Goal: Task Accomplishment & Management: Manage account settings

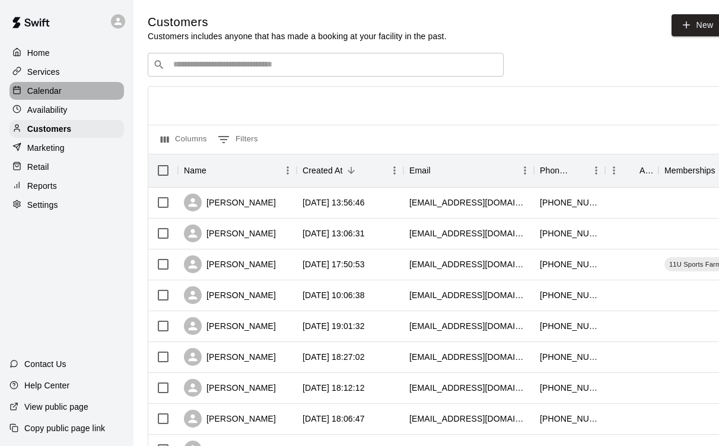
click at [52, 91] on p "Calendar" at bounding box center [44, 91] width 34 height 12
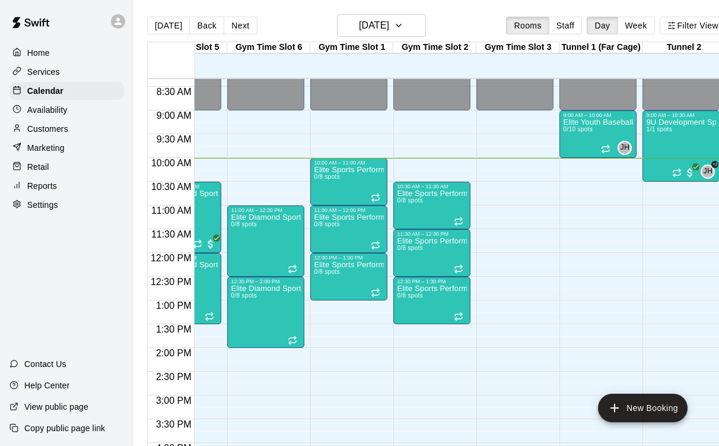
scroll to position [0, 134]
click at [684, 141] on div "9U Development Sports Farm - Fall 2025 1/1 spots" at bounding box center [681, 341] width 70 height 446
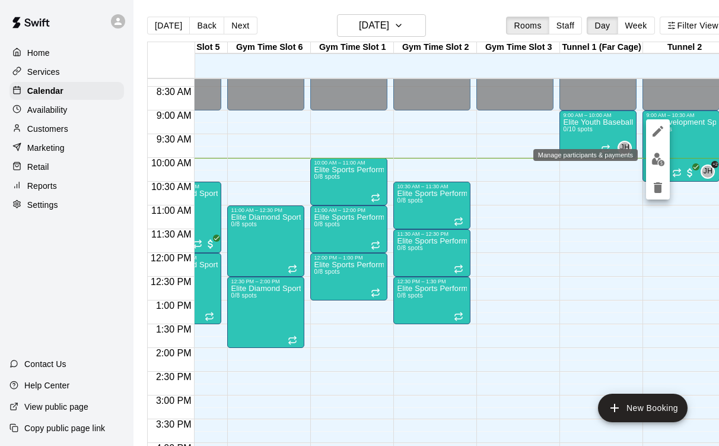
click at [659, 160] on img "edit" at bounding box center [659, 160] width 14 height 14
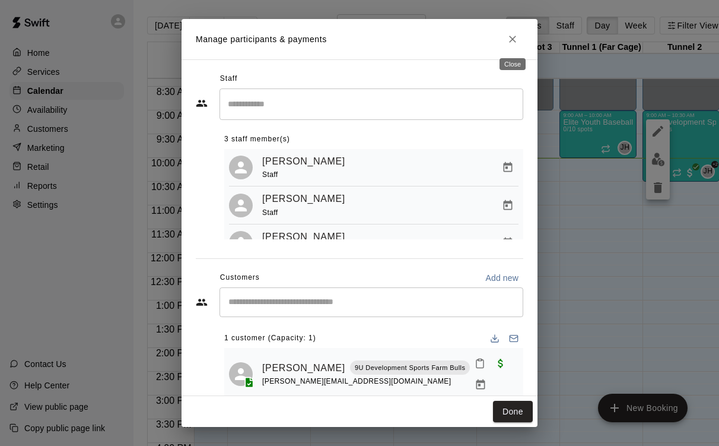
click at [515, 43] on icon "Close" at bounding box center [513, 39] width 12 height 12
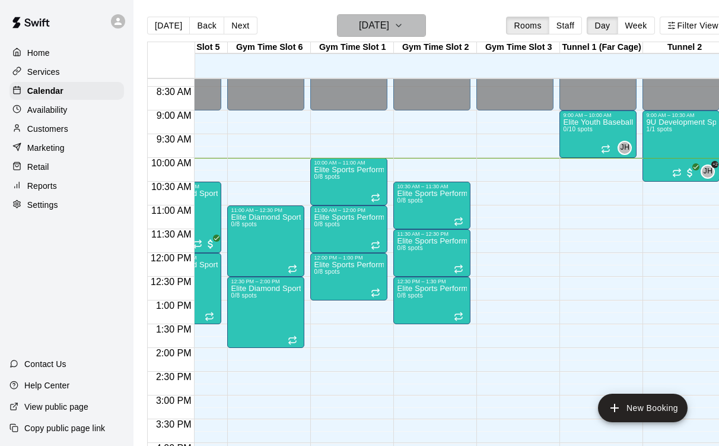
click at [404, 27] on icon "button" at bounding box center [398, 25] width 9 height 14
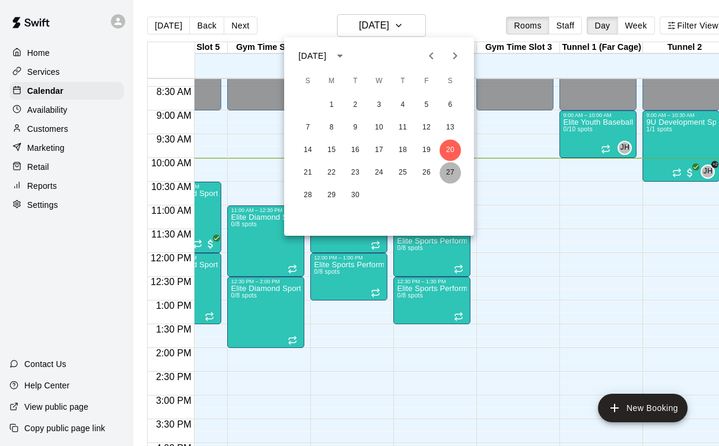
click at [446, 176] on button "27" at bounding box center [450, 172] width 21 height 21
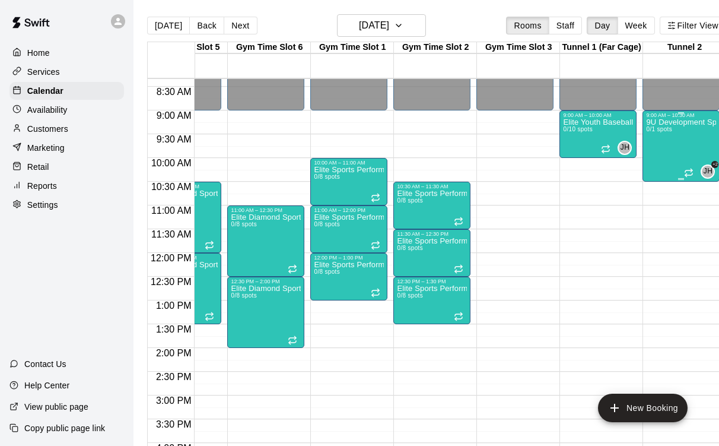
click at [686, 145] on div "9U Development Sports Farm - Fall 2025 0/1 spots" at bounding box center [681, 341] width 70 height 446
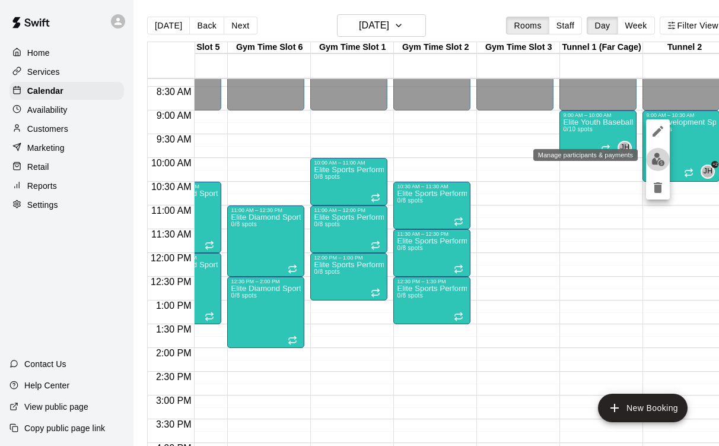
click at [660, 158] on img "edit" at bounding box center [659, 160] width 14 height 14
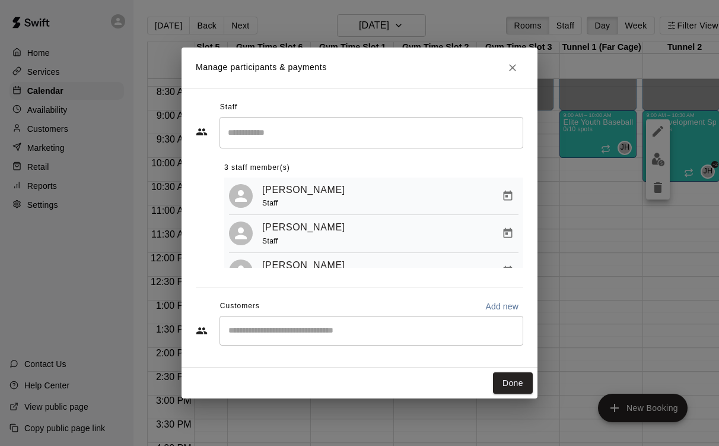
click at [513, 68] on icon "Close" at bounding box center [512, 67] width 7 height 7
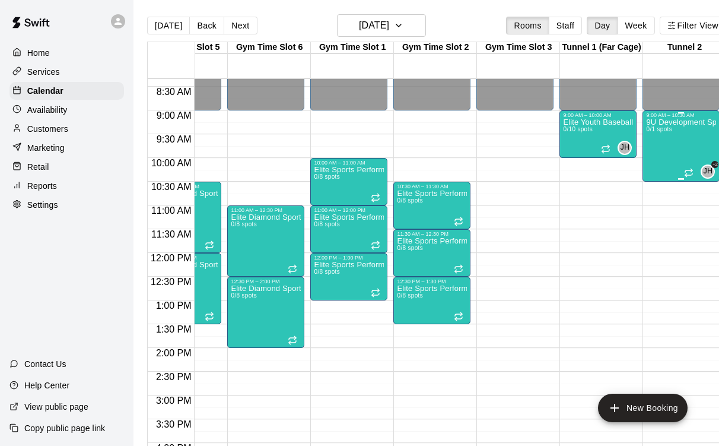
click at [697, 145] on div "9U Development Sports Farm - Fall 2025 0/1 spots" at bounding box center [681, 341] width 70 height 446
click at [655, 129] on icon "edit" at bounding box center [658, 131] width 14 height 14
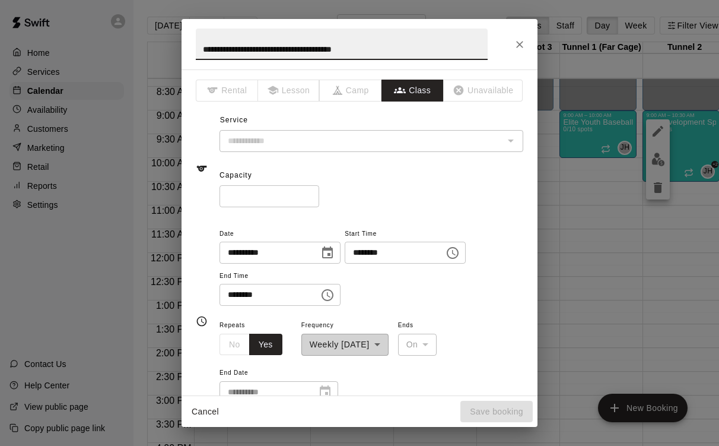
type input "**********"
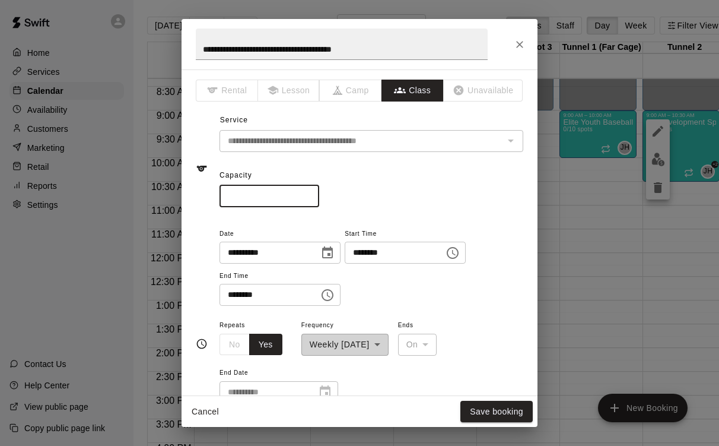
drag, startPoint x: 276, startPoint y: 194, endPoint x: 210, endPoint y: 195, distance: 66.5
click at [210, 195] on div "**********" at bounding box center [360, 168] width 328 height 77
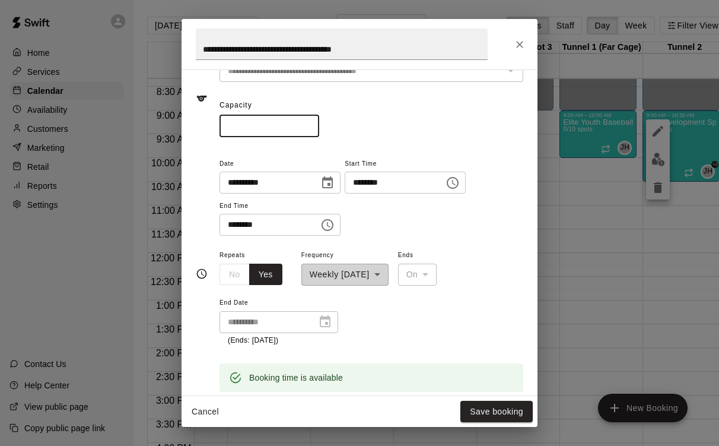
scroll to position [155, 0]
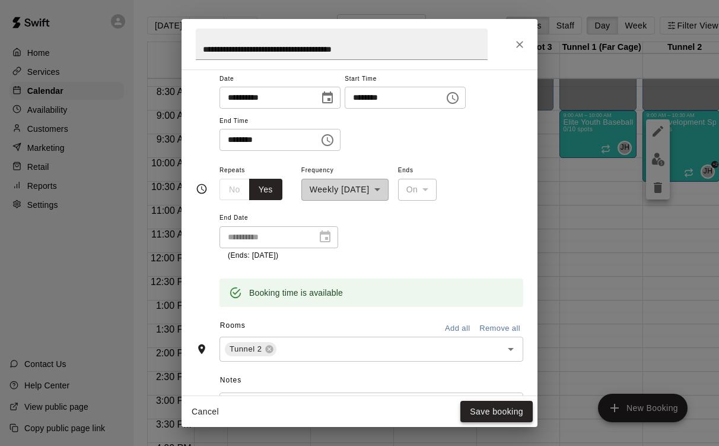
type input "*"
click at [478, 411] on button "Save booking" at bounding box center [497, 412] width 72 height 22
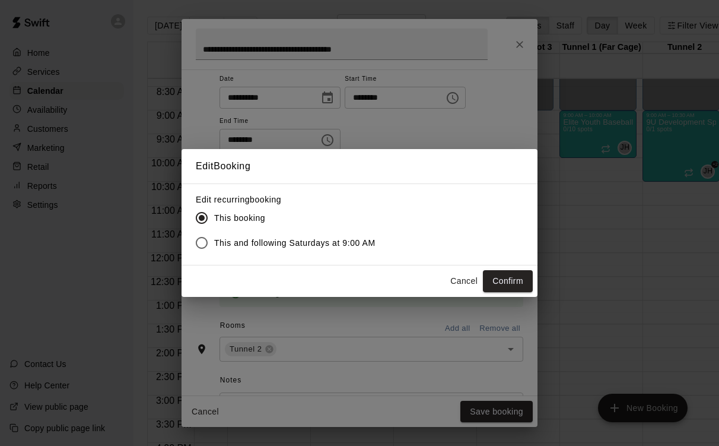
click at [325, 244] on span "This and following Saturdays at 9:00 AM" at bounding box center [294, 243] width 161 height 12
click at [503, 279] on button "Confirm" at bounding box center [508, 281] width 50 height 22
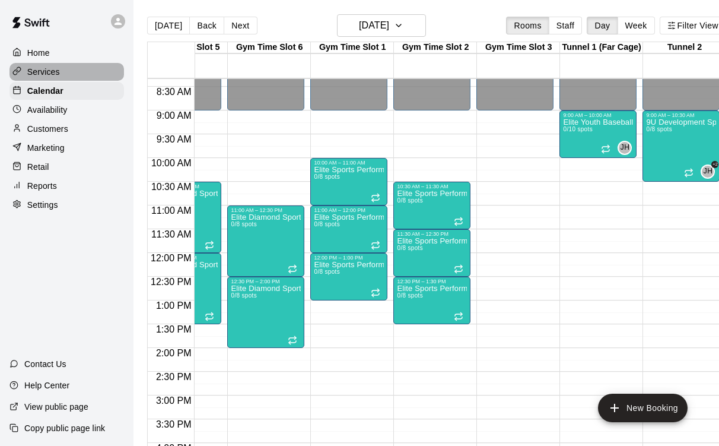
click at [53, 74] on p "Services" at bounding box center [43, 72] width 33 height 12
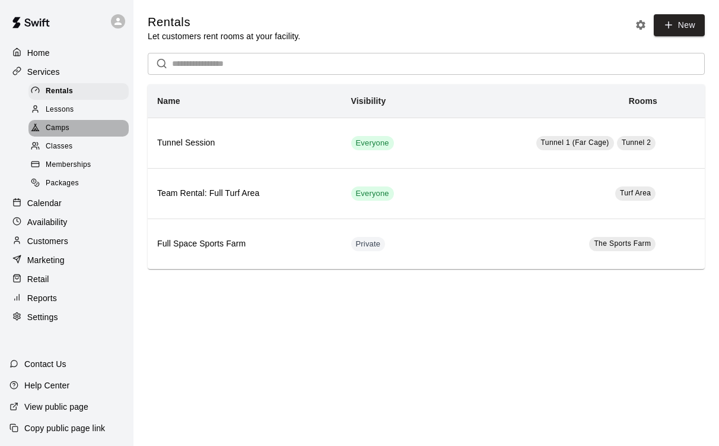
click at [75, 124] on div "Camps" at bounding box center [78, 128] width 100 height 17
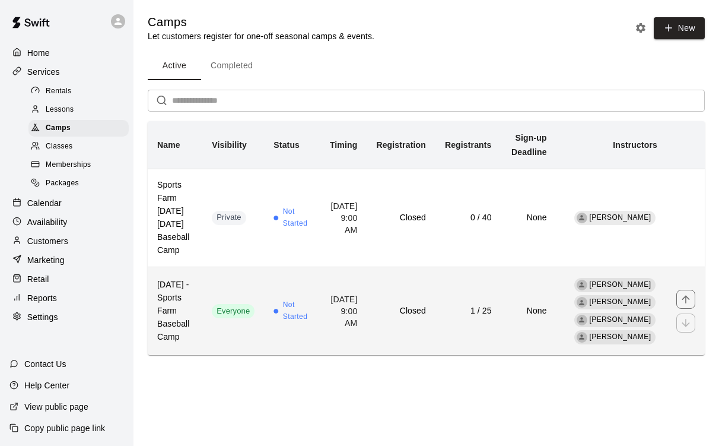
click at [202, 269] on th "[DATE] - Sports Farm Baseball Camp" at bounding box center [175, 310] width 55 height 88
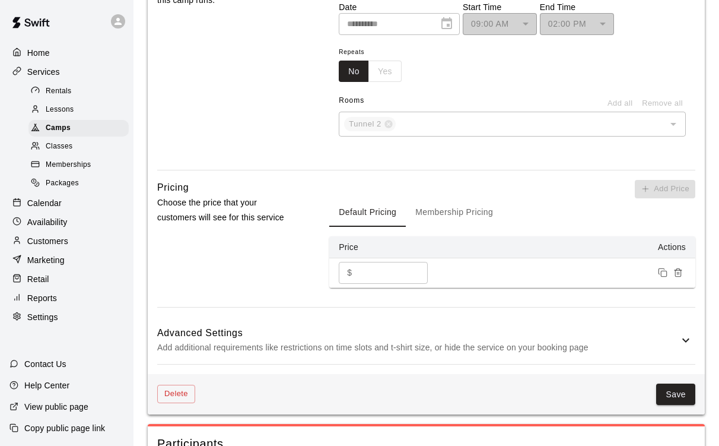
scroll to position [868, 0]
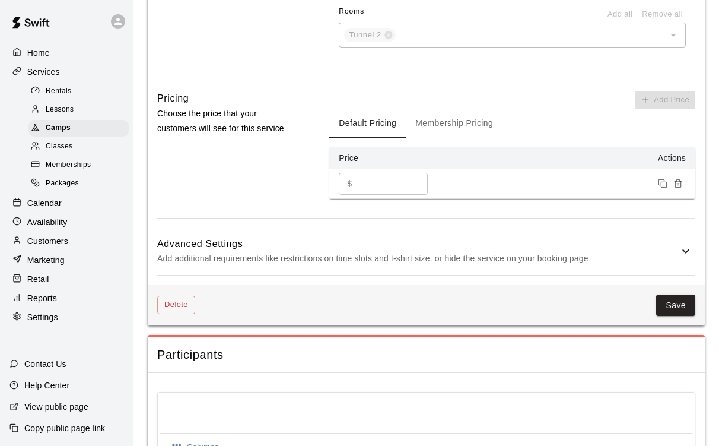
click at [60, 165] on span "Memberships" at bounding box center [68, 165] width 45 height 12
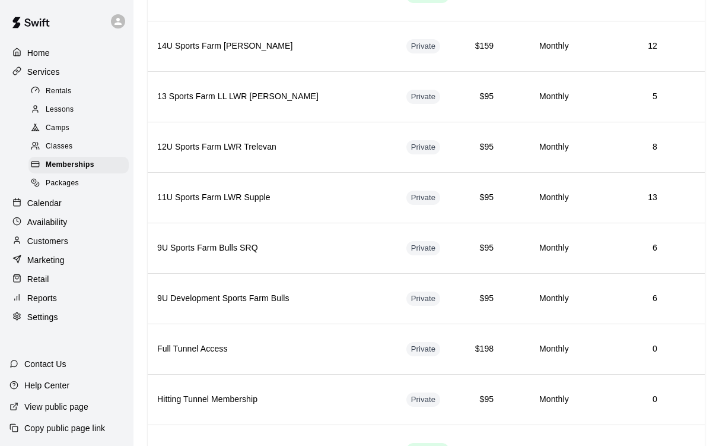
scroll to position [843, 0]
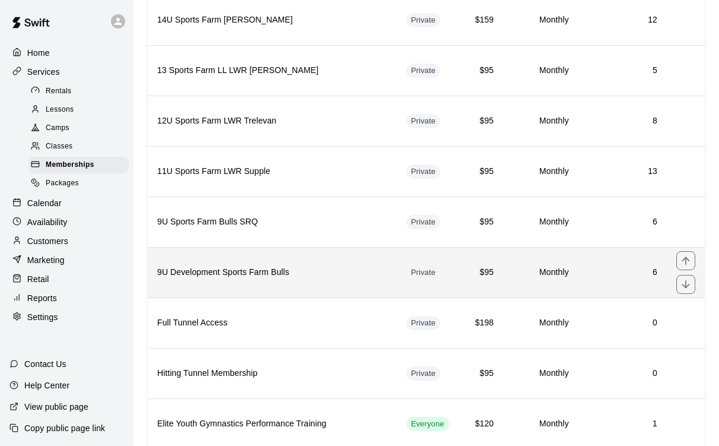
click at [328, 281] on th "9U Development Sports Farm Bulls" at bounding box center [272, 272] width 249 height 50
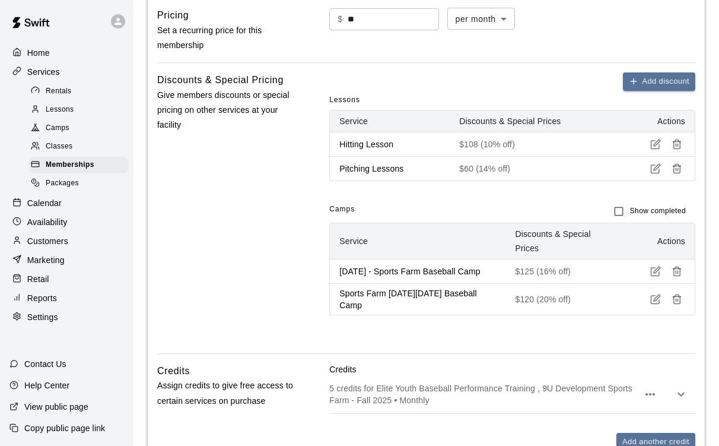
scroll to position [427, 0]
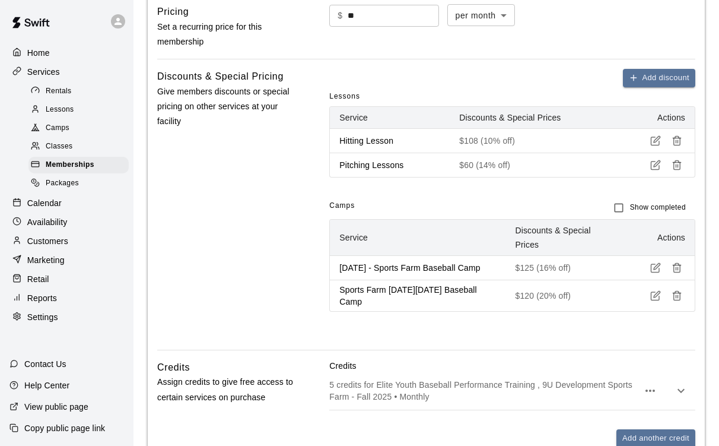
click at [68, 131] on span "Camps" at bounding box center [58, 128] width 24 height 12
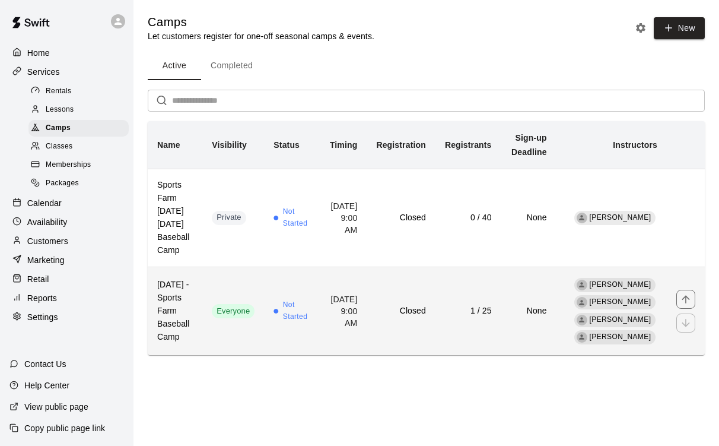
click at [259, 266] on td "Everyone" at bounding box center [233, 310] width 62 height 88
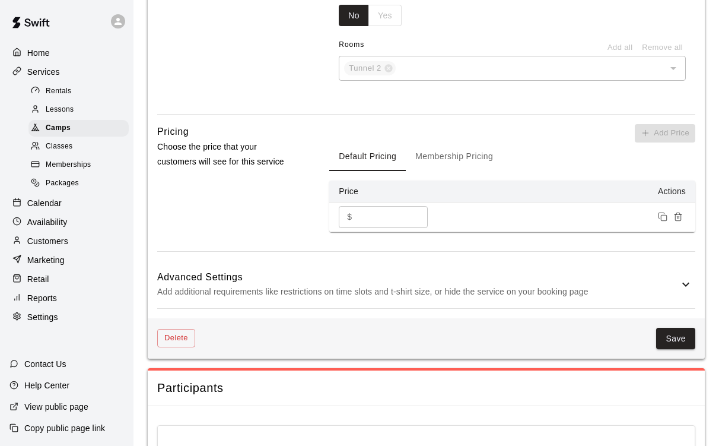
scroll to position [836, 0]
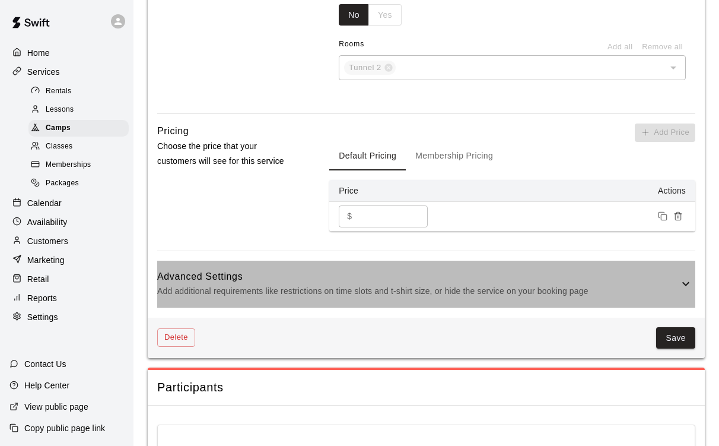
click at [674, 284] on h6 "Advanced Settings" at bounding box center [418, 276] width 522 height 15
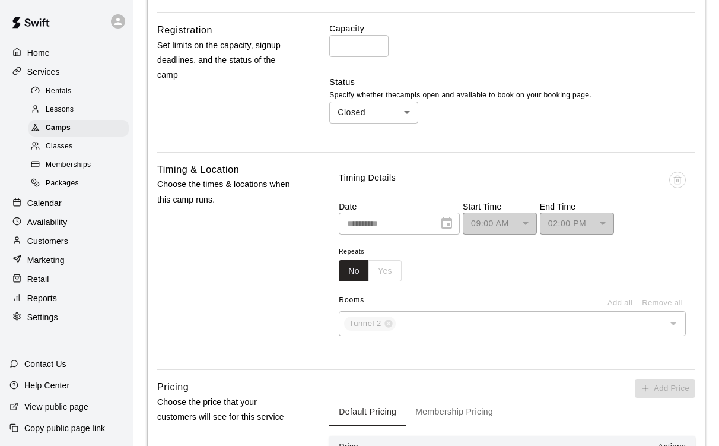
scroll to position [573, 0]
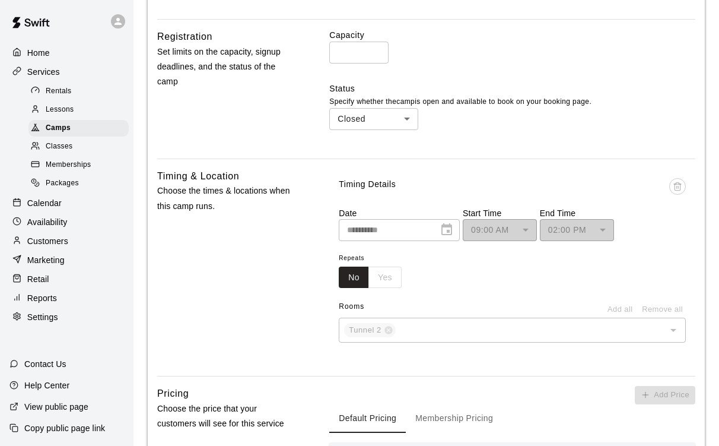
click at [406, 123] on body "**********" at bounding box center [359, 407] width 719 height 1960
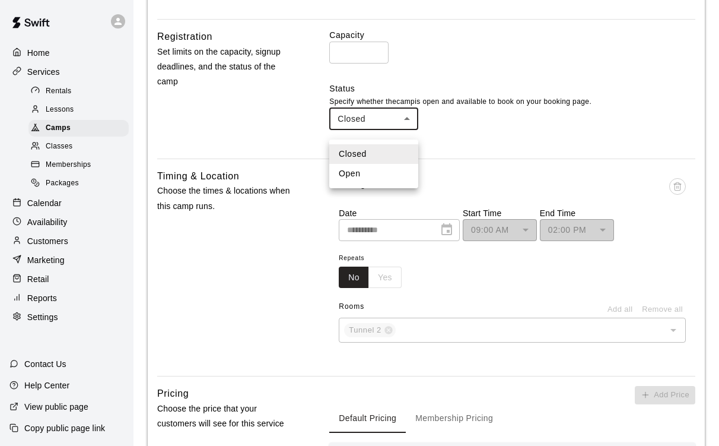
click at [367, 175] on li "Open" at bounding box center [373, 174] width 89 height 20
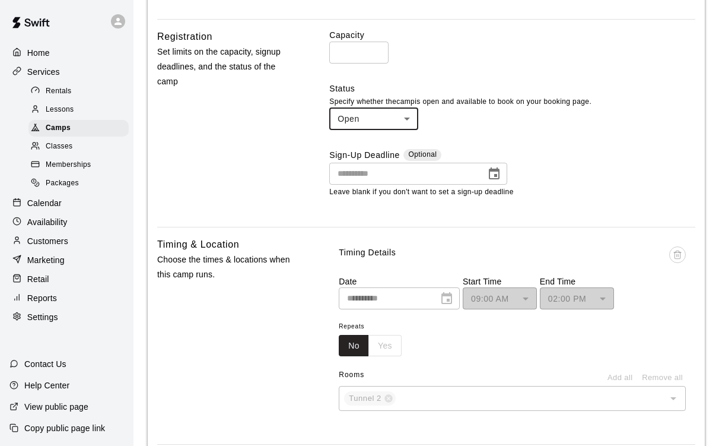
type input "****"
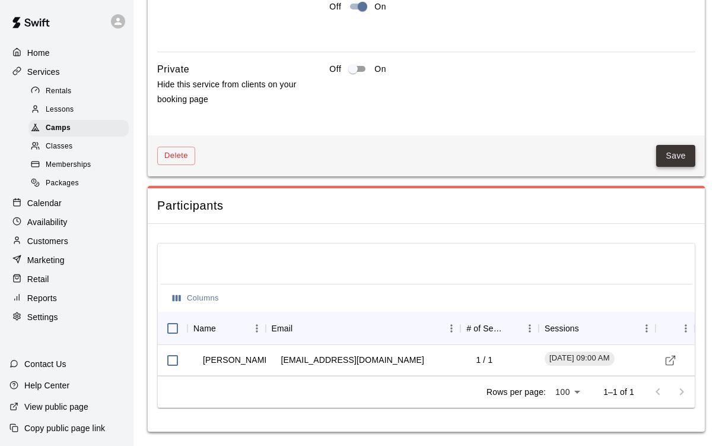
scroll to position [1586, 0]
click at [669, 154] on button "Save" at bounding box center [675, 156] width 39 height 22
